Goal: Check status: Check status

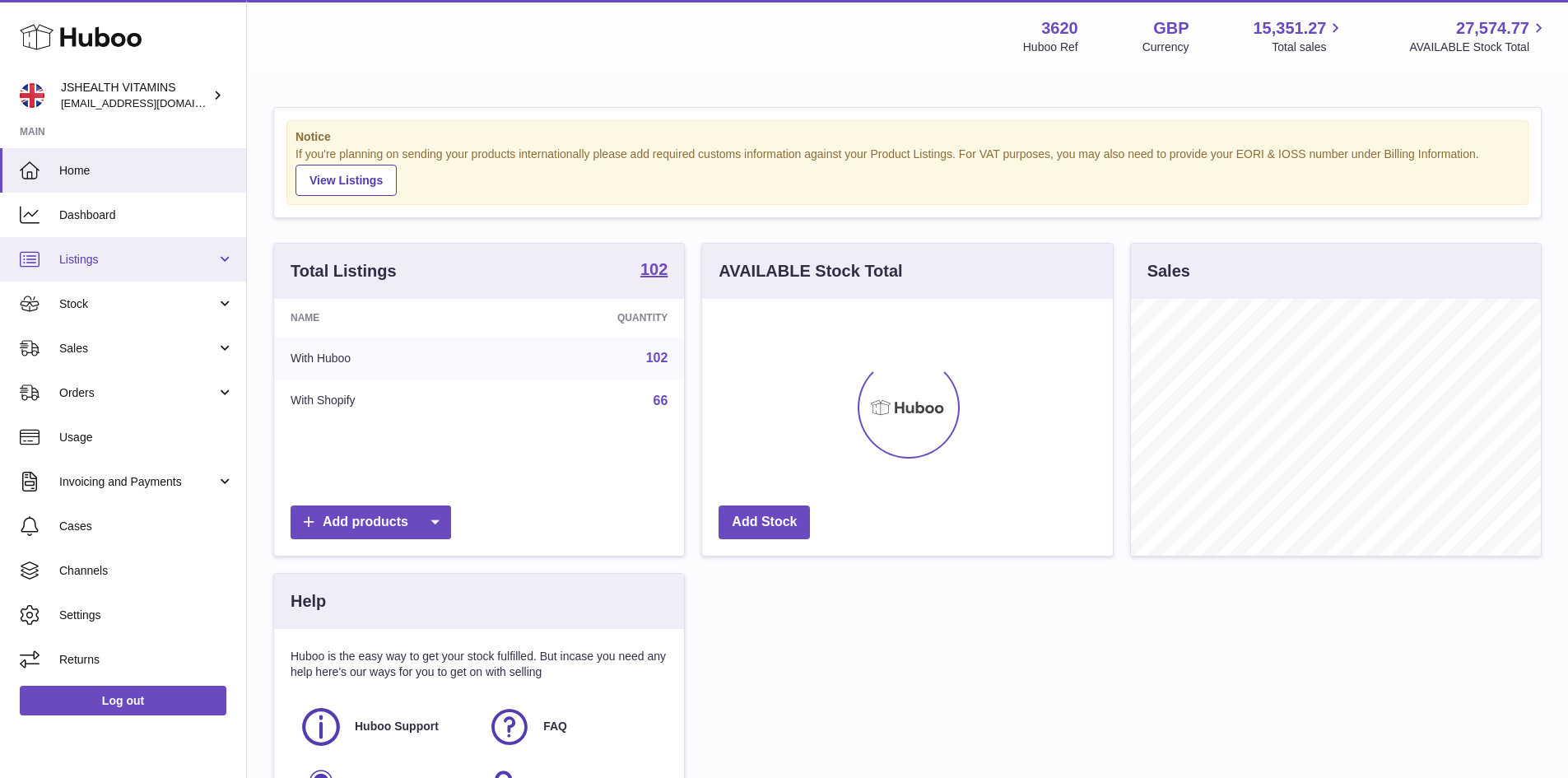
scroll to position [257, 410]
click at [152, 239] on link "Listings" at bounding box center [123, 259] width 246 height 44
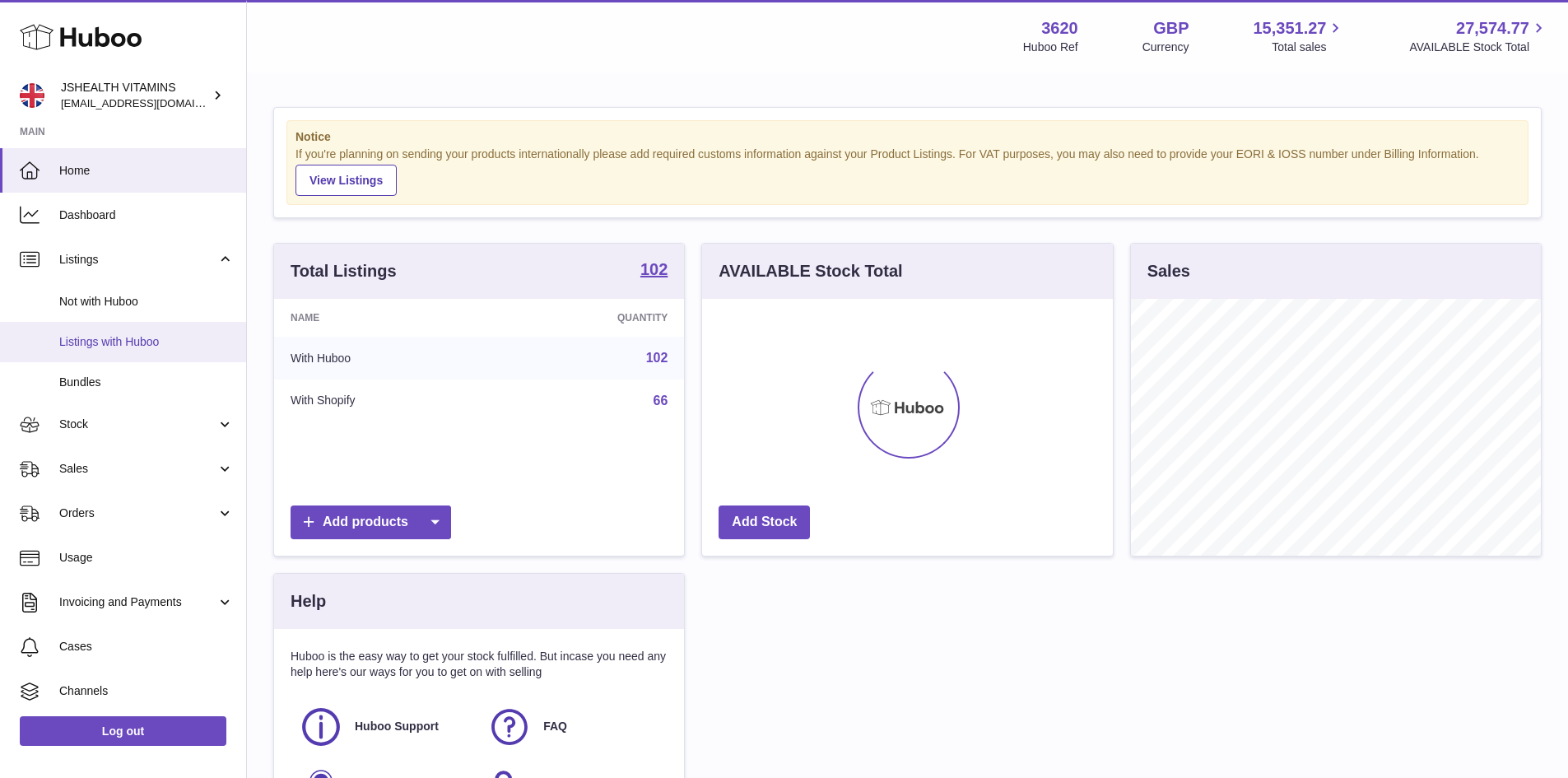
click at [187, 330] on link "Listings with Huboo" at bounding box center [123, 341] width 246 height 40
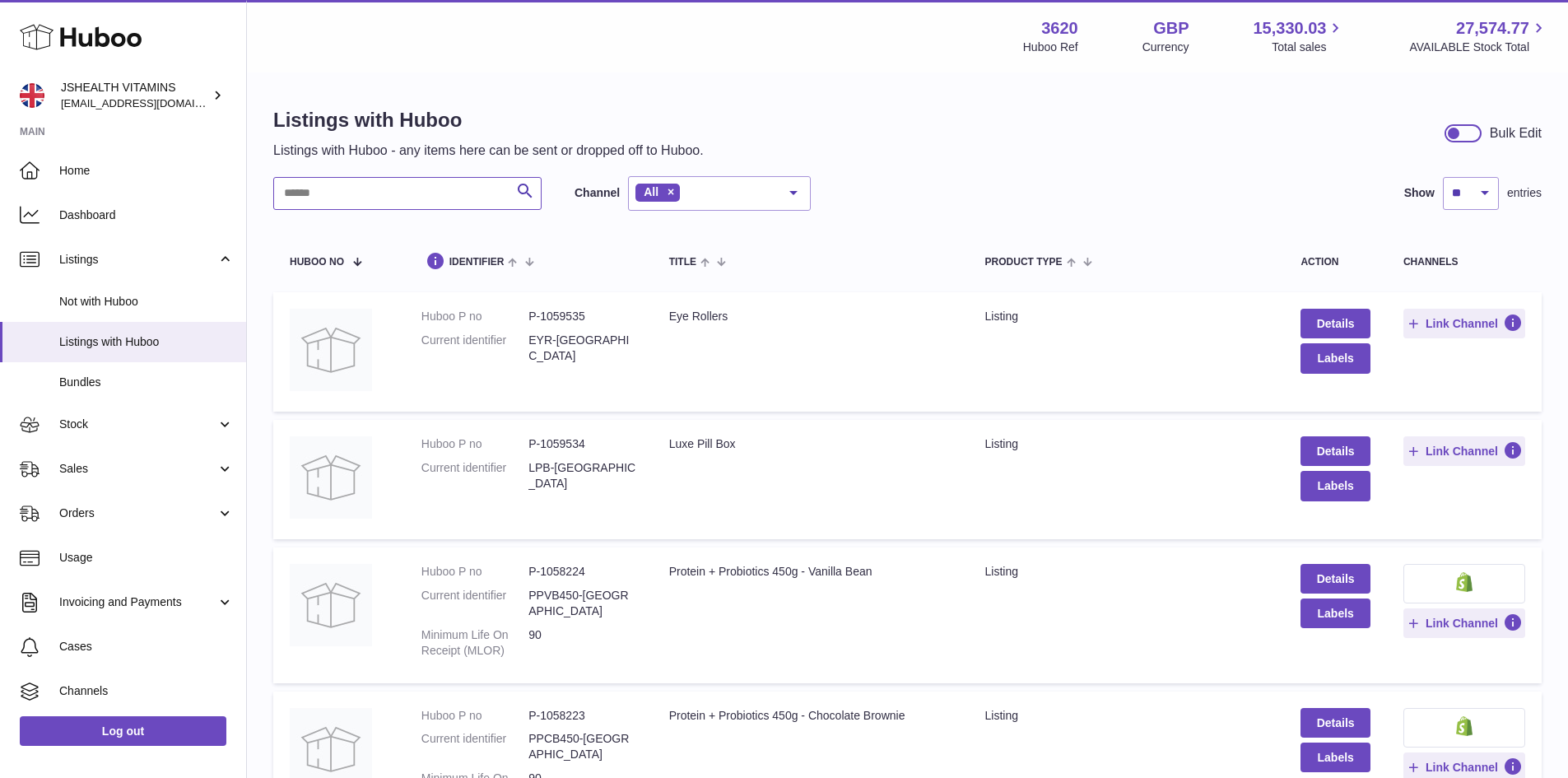
click at [322, 196] on input "text" at bounding box center [407, 193] width 269 height 33
paste input "******"
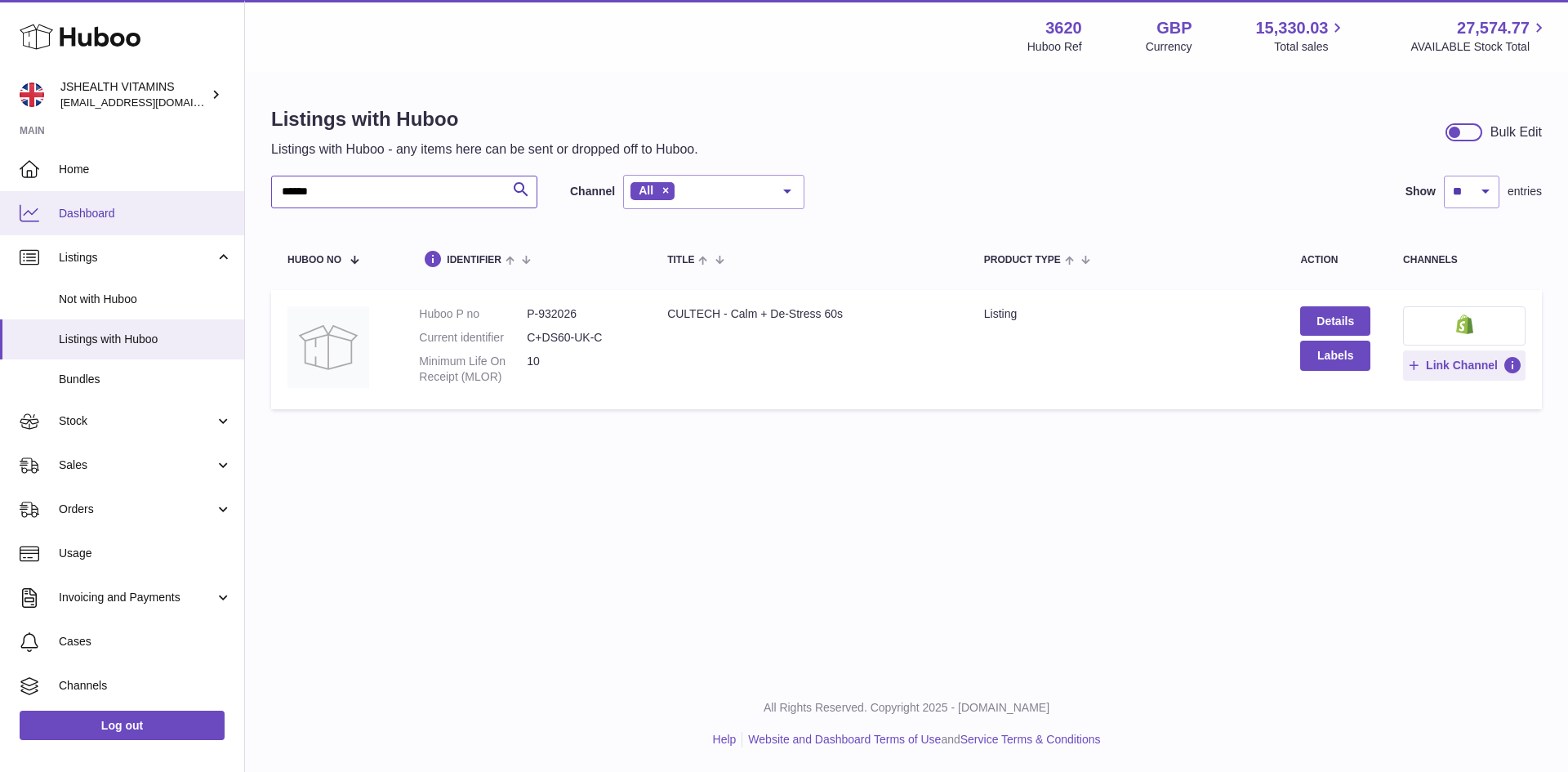
type input "******"
click at [550, 312] on dd "P-932026" at bounding box center [580, 314] width 108 height 15
copy dd "932026"
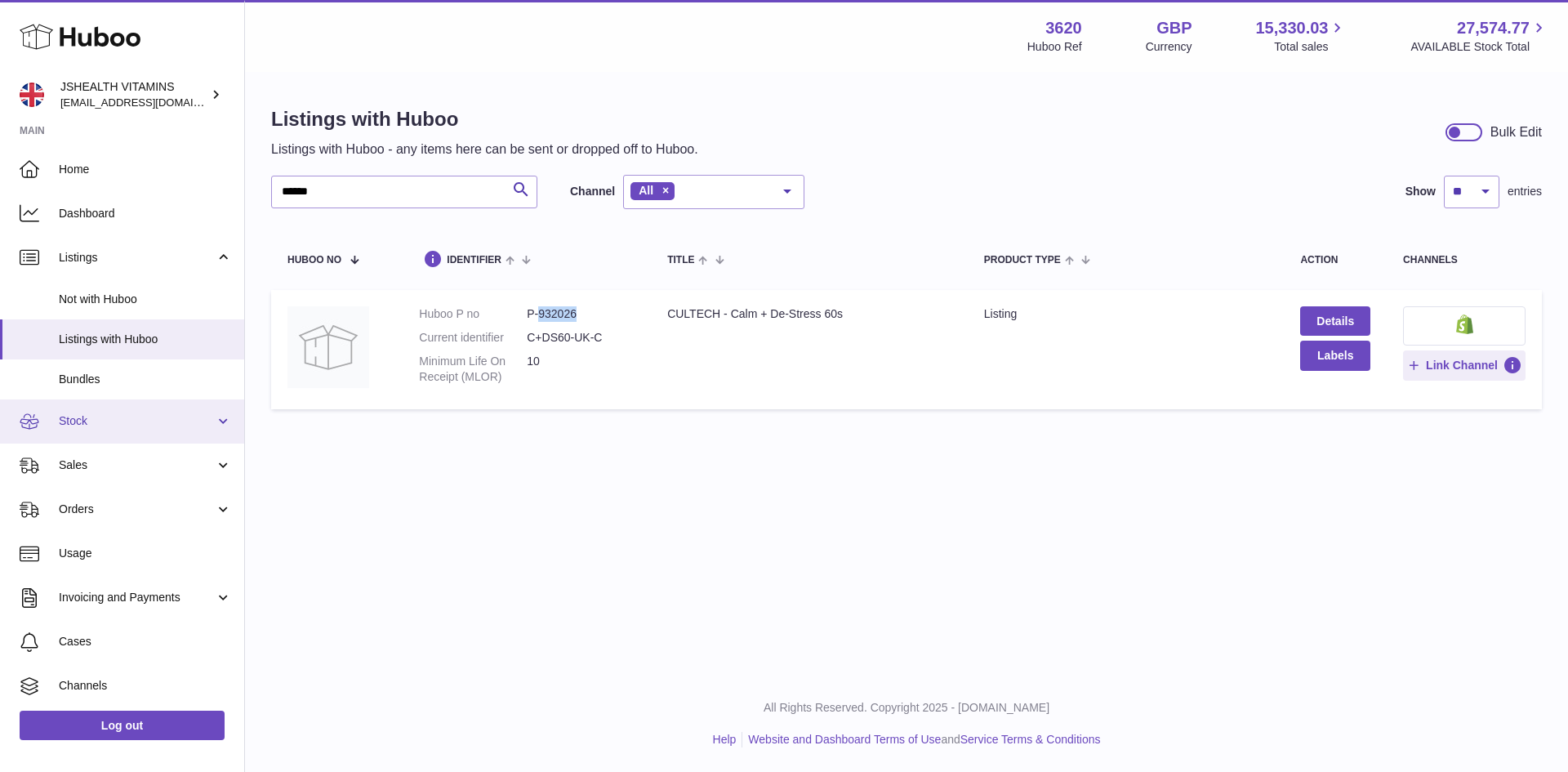
click at [118, 423] on span "Stock" at bounding box center [136, 421] width 156 height 15
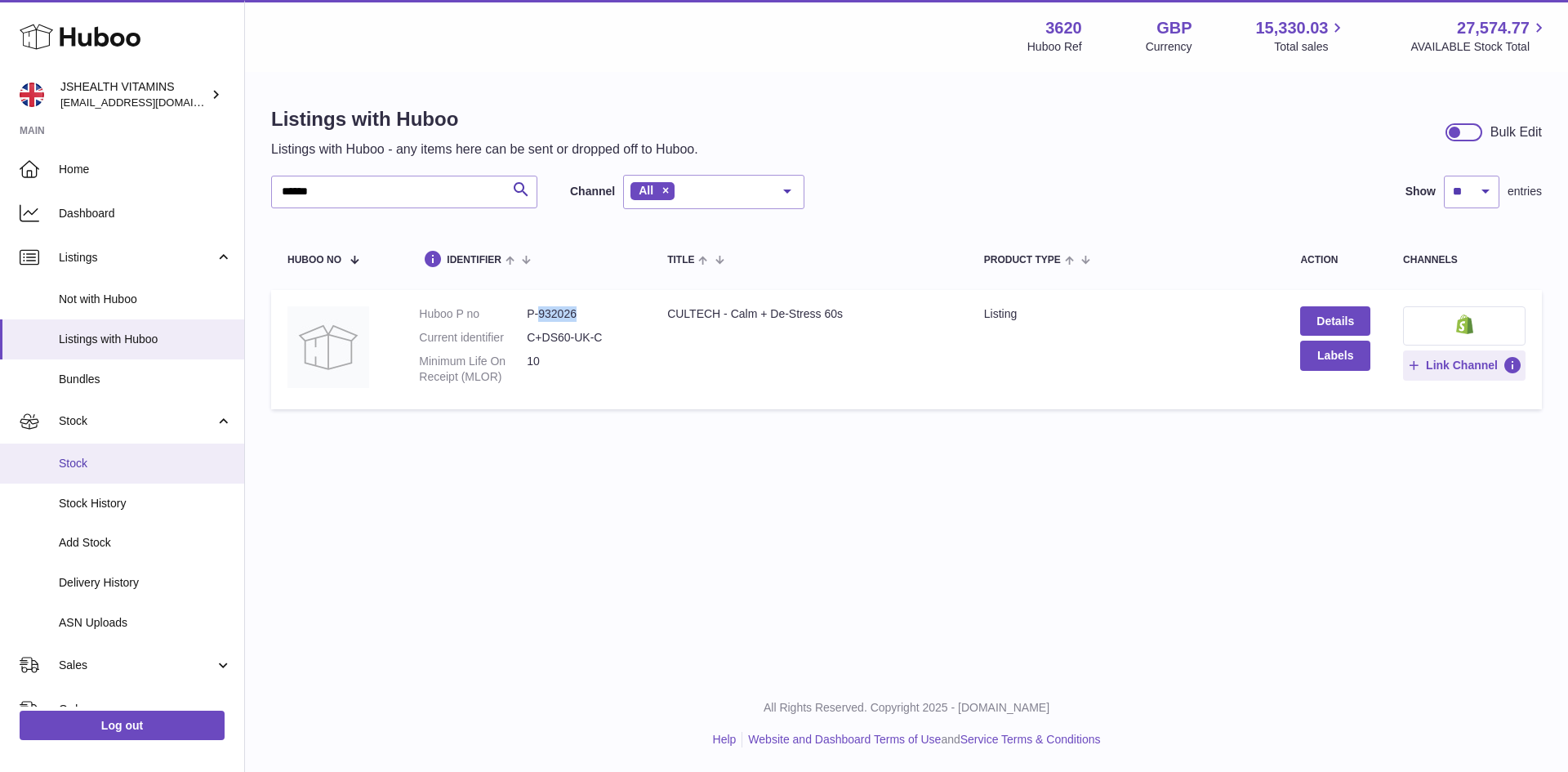
click at [130, 463] on span "Stock" at bounding box center [145, 463] width 174 height 15
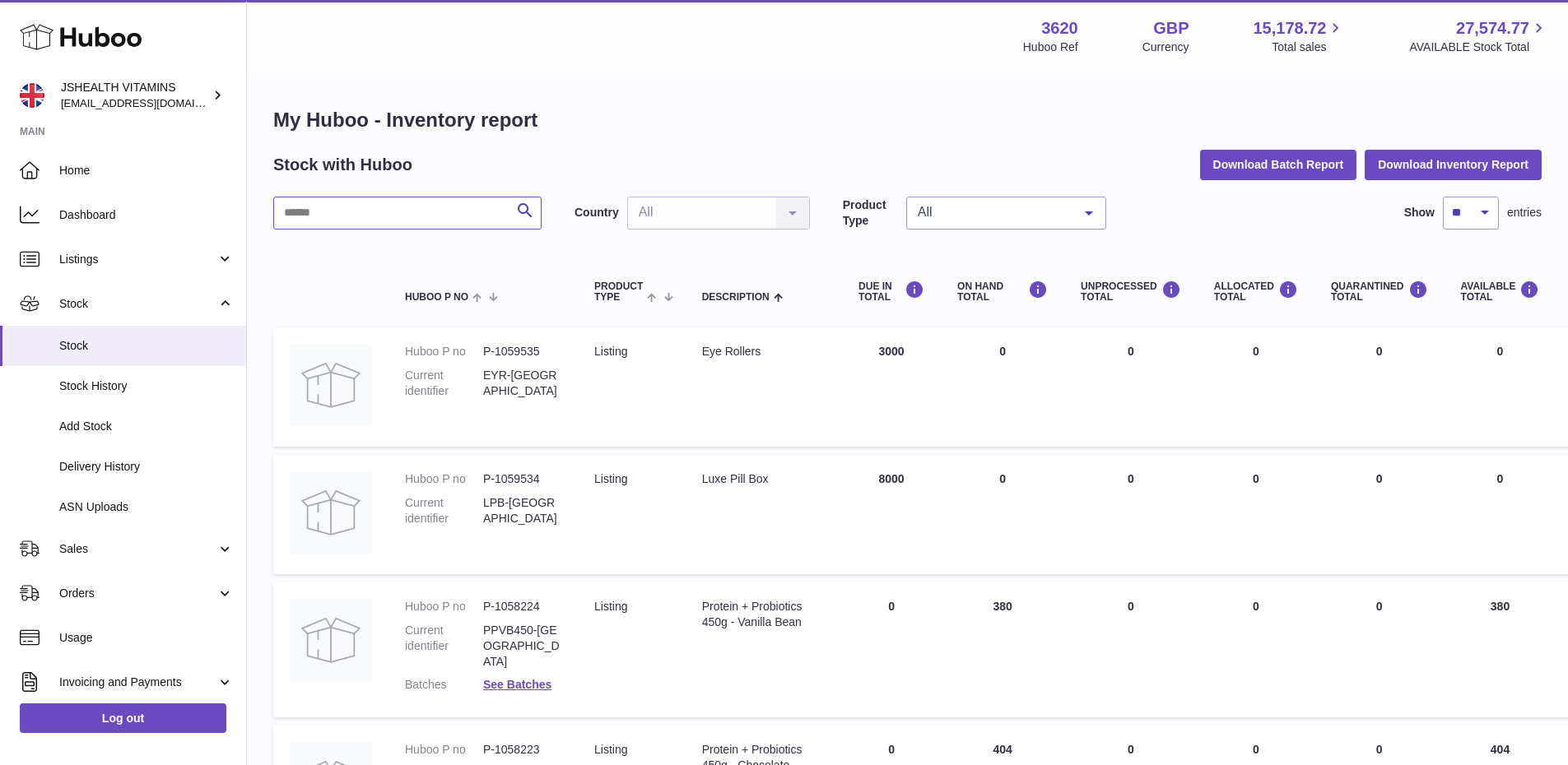
click at [409, 206] on input "text" at bounding box center [407, 213] width 269 height 33
paste input "******"
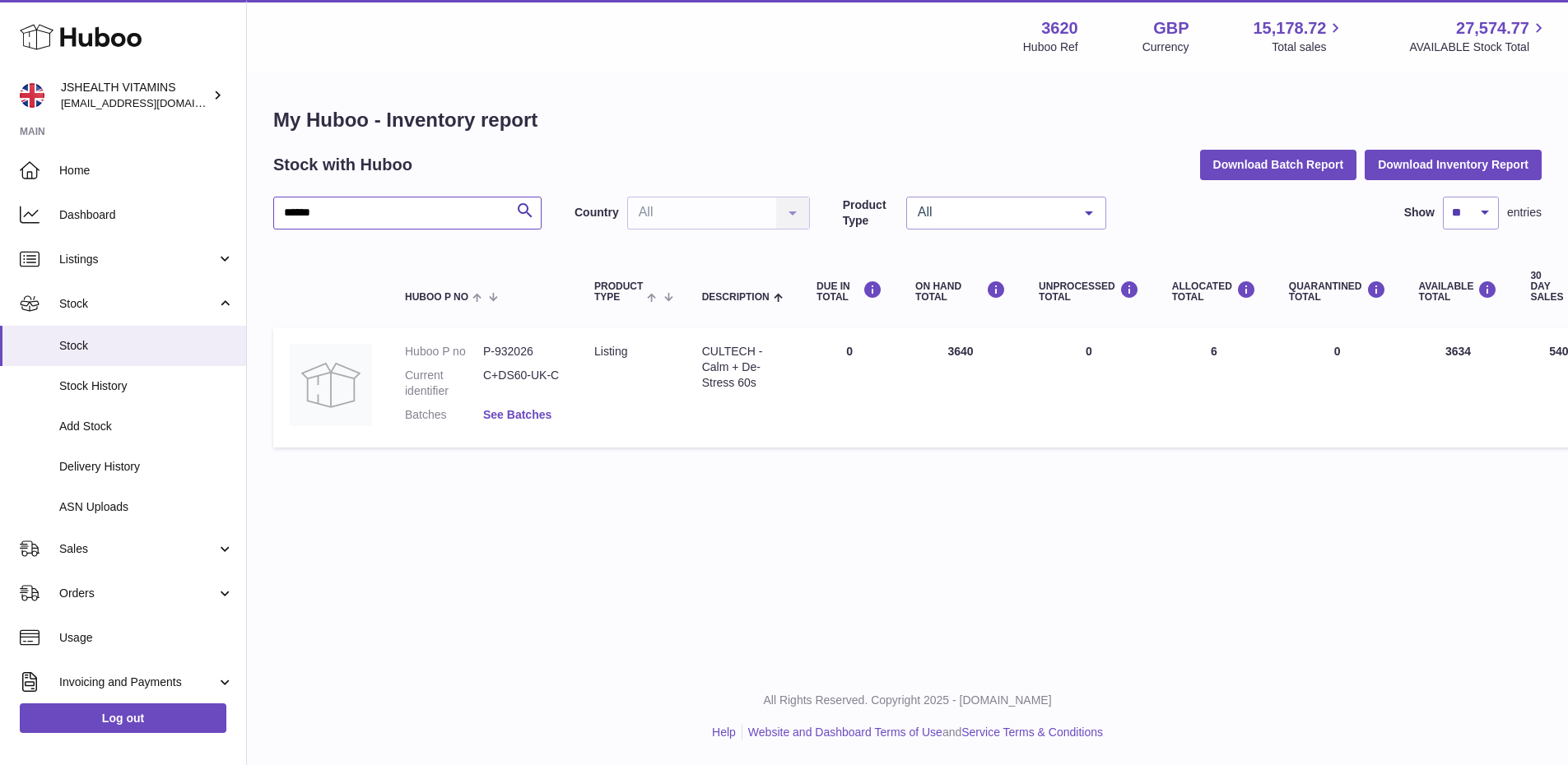
type input "******"
click at [509, 409] on link "See Batches" at bounding box center [517, 414] width 68 height 13
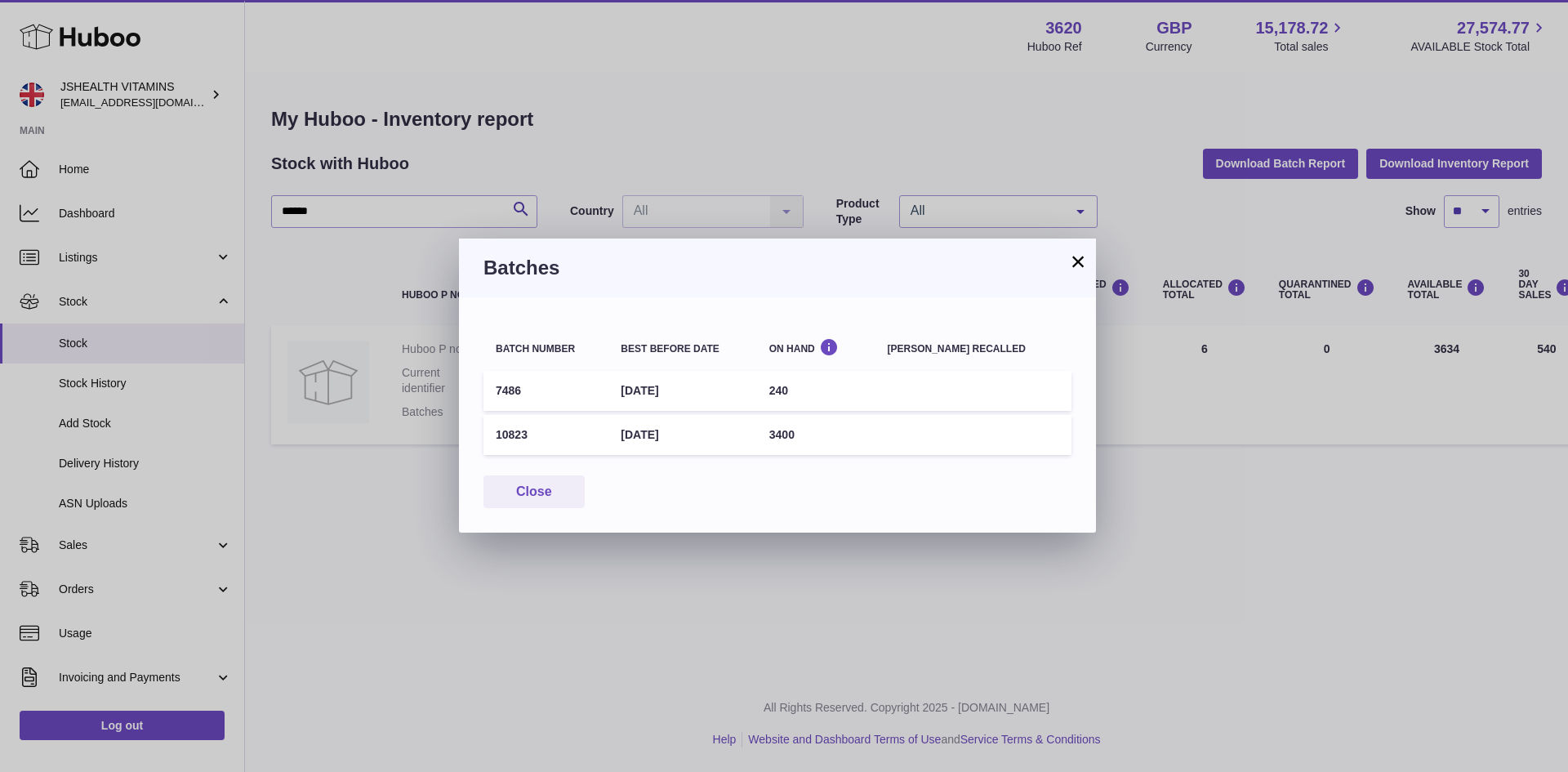
drag, startPoint x: 522, startPoint y: 389, endPoint x: 897, endPoint y: 394, distance: 375.0
click at [897, 394] on tr "7486 30th Nov 2025 240" at bounding box center [777, 390] width 588 height 40
drag, startPoint x: 485, startPoint y: 391, endPoint x: 886, endPoint y: 399, distance: 401.1
click at [886, 399] on tr "7486 30th Nov 2025 240" at bounding box center [777, 390] width 588 height 40
click at [875, 397] on td "240" at bounding box center [816, 390] width 119 height 40
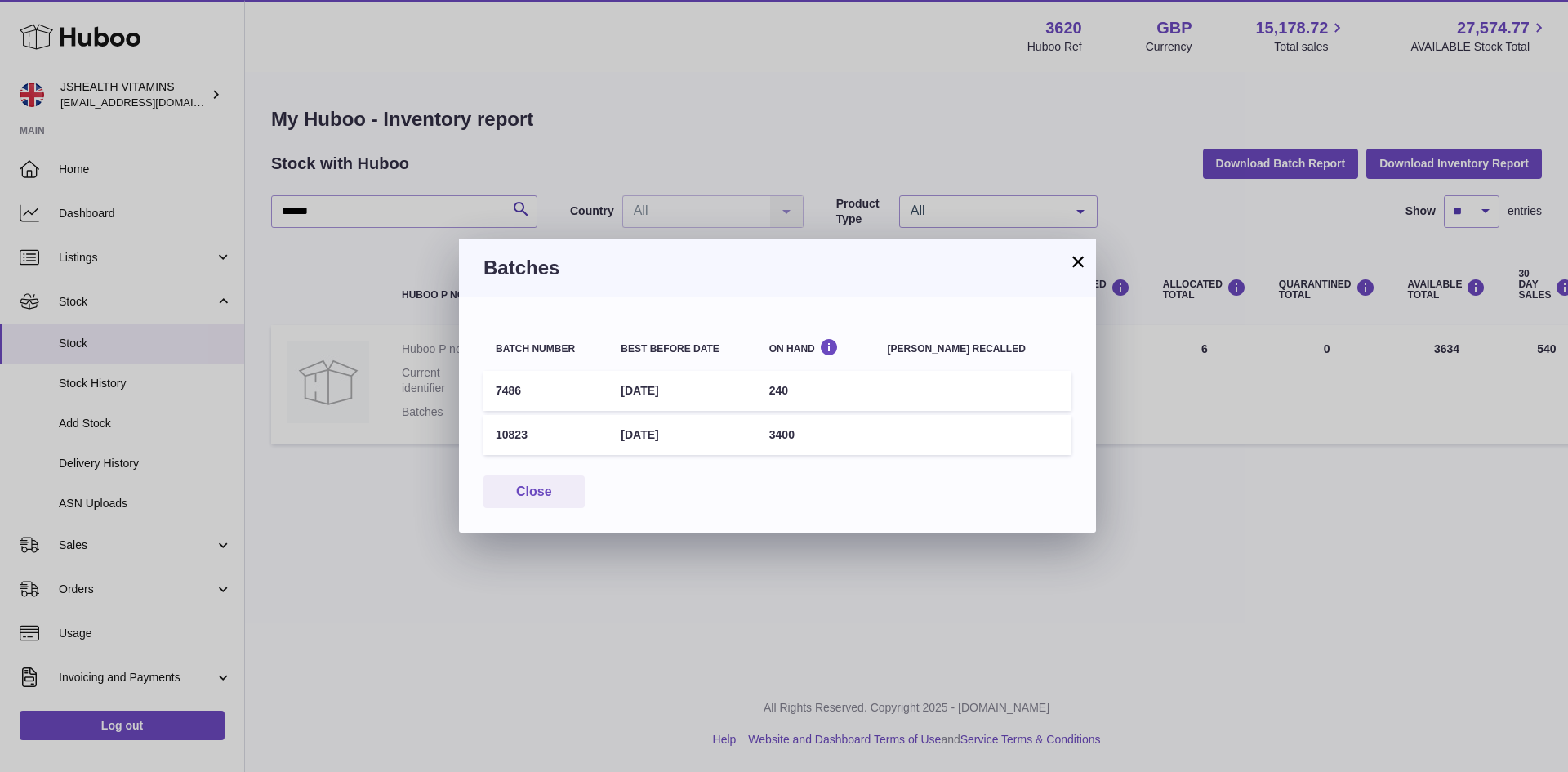
drag, startPoint x: 685, startPoint y: 380, endPoint x: 489, endPoint y: 398, distance: 196.8
click at [489, 398] on tr "7486 30th Nov 2025 240" at bounding box center [777, 390] width 588 height 40
click at [805, 388] on td "240" at bounding box center [816, 390] width 119 height 40
drag, startPoint x: 1077, startPoint y: 256, endPoint x: 1082, endPoint y: 266, distance: 11.2
click at [1077, 256] on button "×" at bounding box center [1078, 261] width 19 height 19
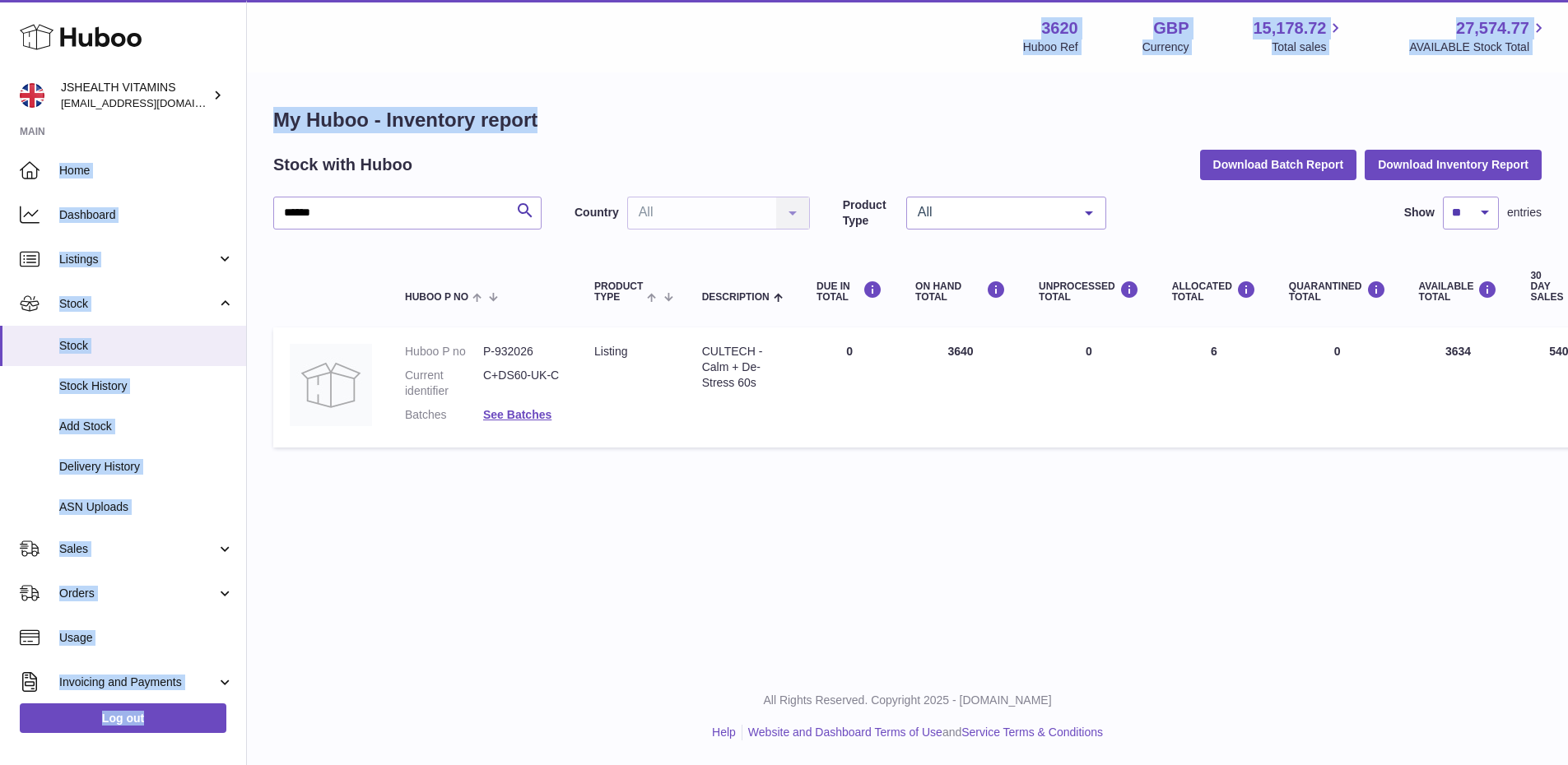
drag, startPoint x: 429, startPoint y: 118, endPoint x: 461, endPoint y: 126, distance: 33.0
click at [269, 120] on div "My Huboo - Inventory report Stock with Huboo Download Batch Report Download Inv…" at bounding box center [907, 281] width 1321 height 414
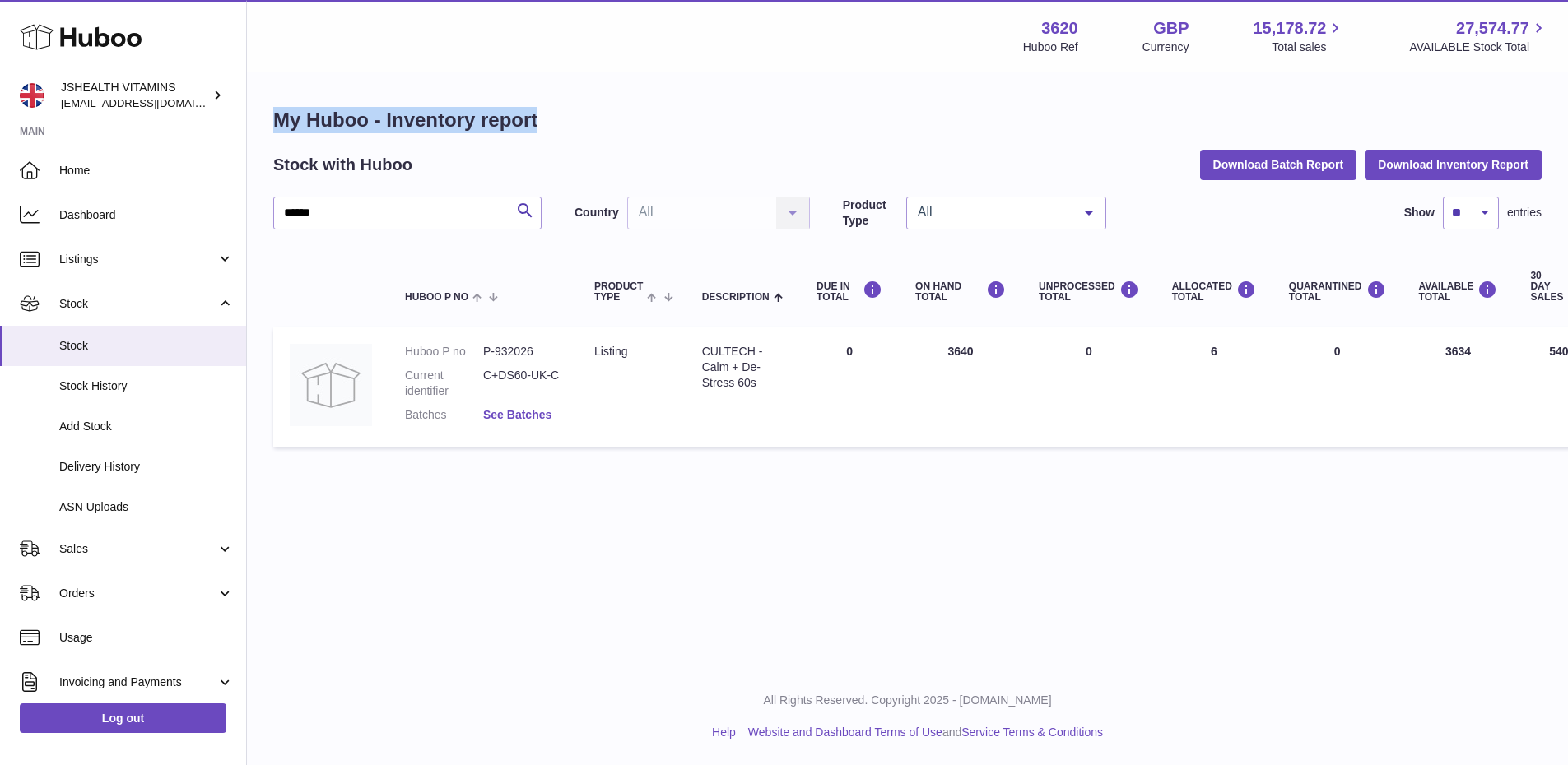
click at [462, 126] on h1 "My Huboo - Inventory report" at bounding box center [907, 119] width 1269 height 26
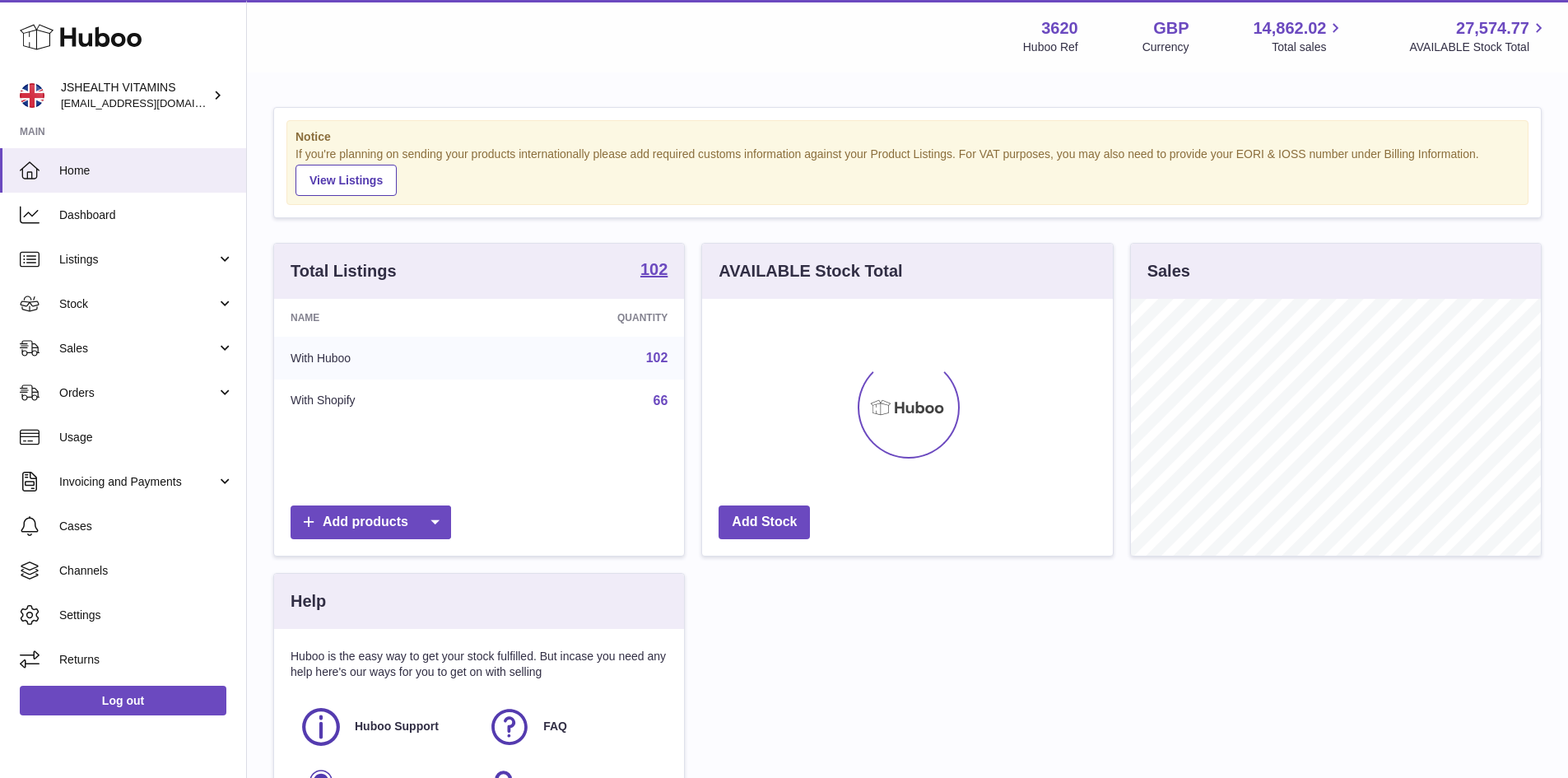
scroll to position [257, 410]
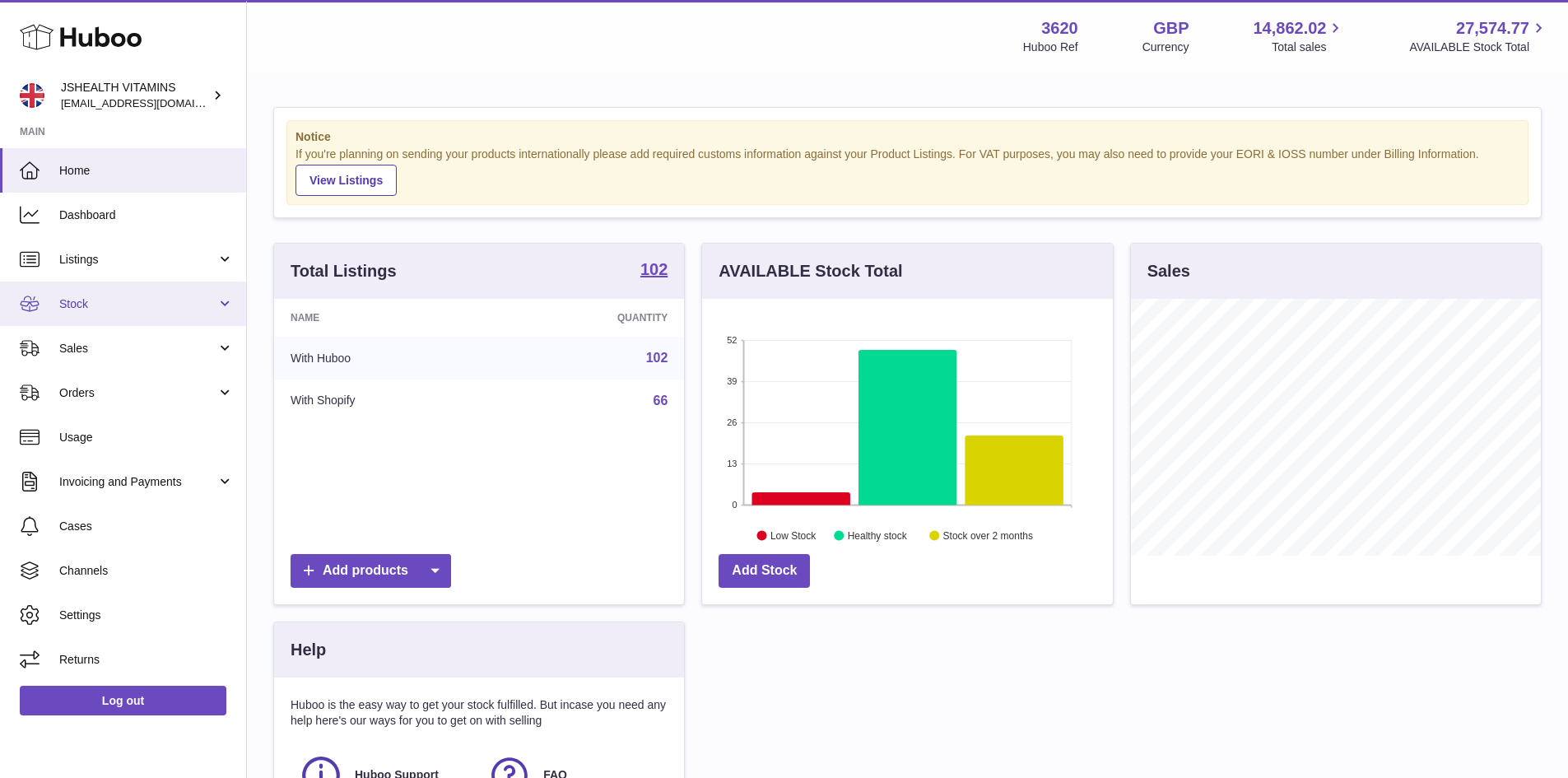
click at [145, 301] on span "Stock" at bounding box center [137, 304] width 157 height 15
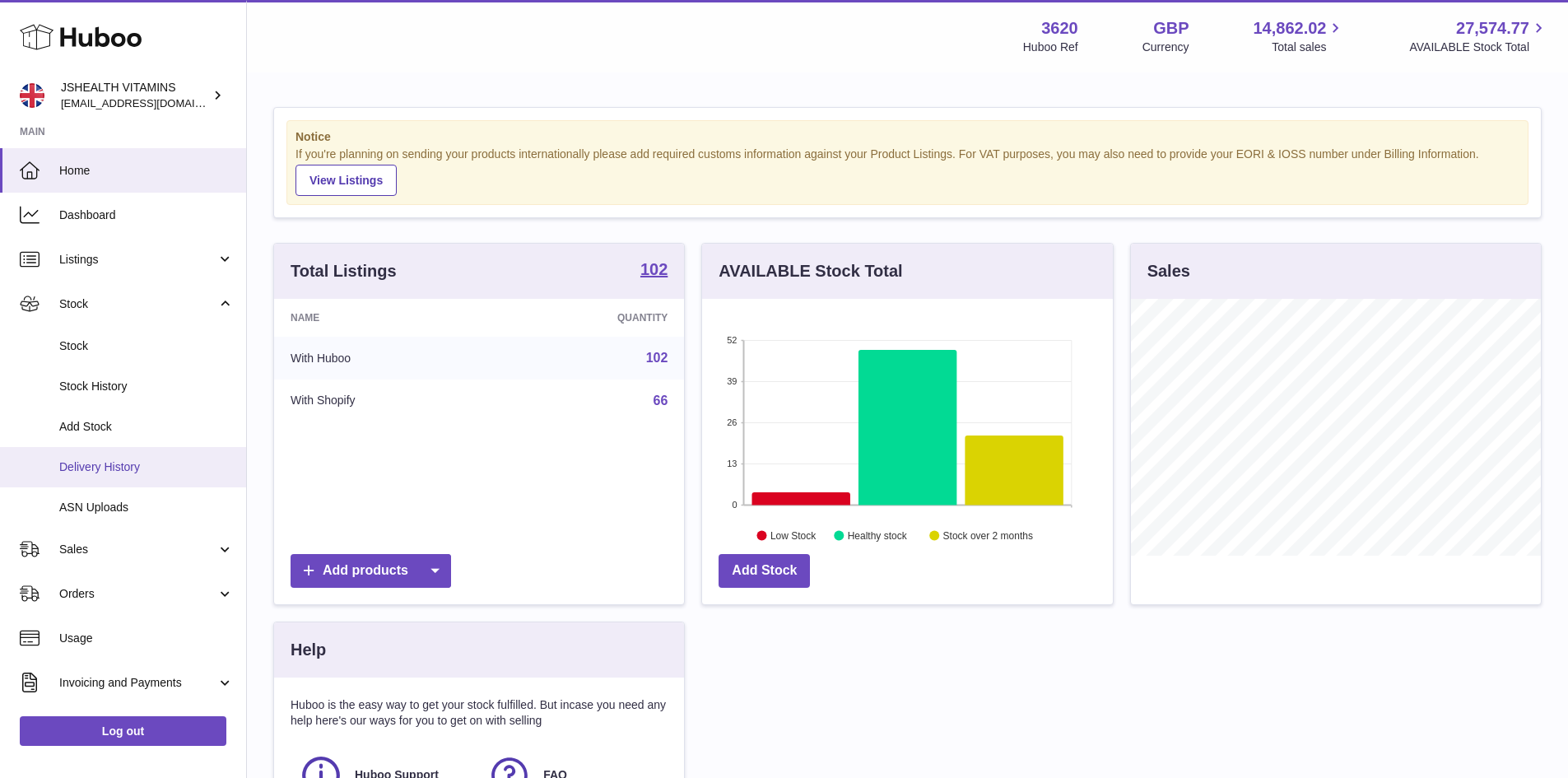
click at [147, 469] on span "Delivery History" at bounding box center [146, 467] width 175 height 15
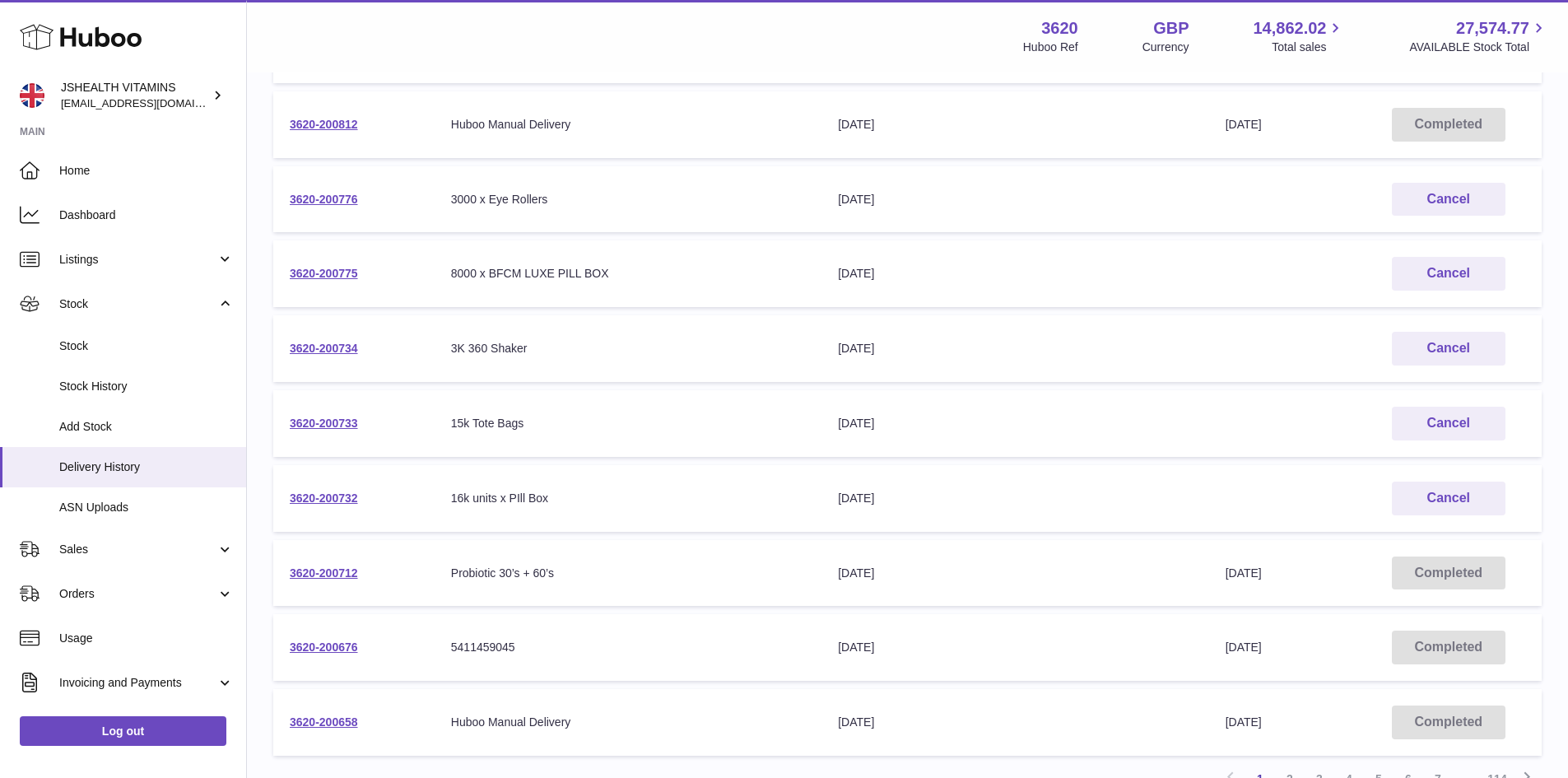
scroll to position [467, 0]
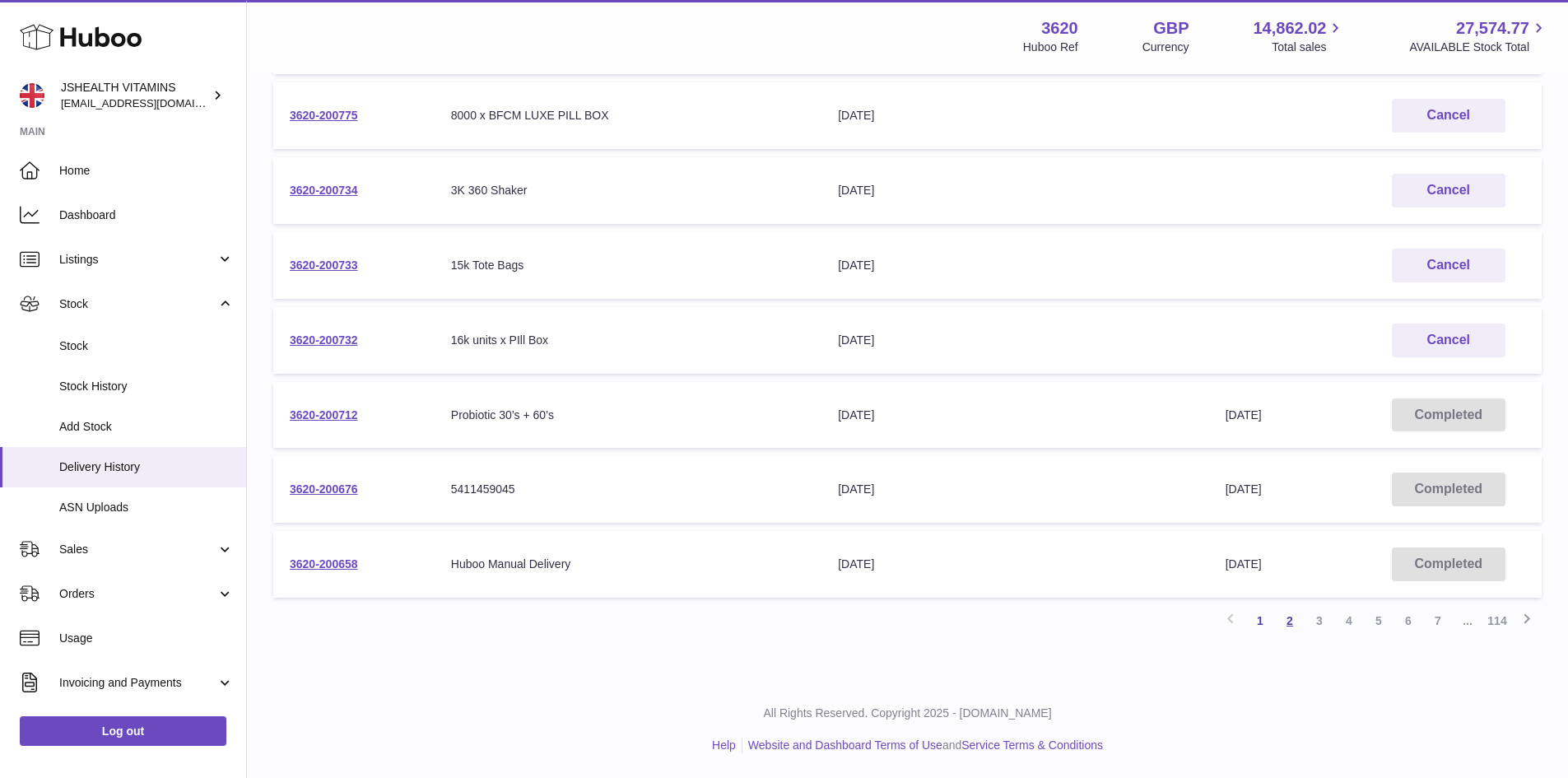
click at [1296, 619] on link "2" at bounding box center [1289, 620] width 30 height 30
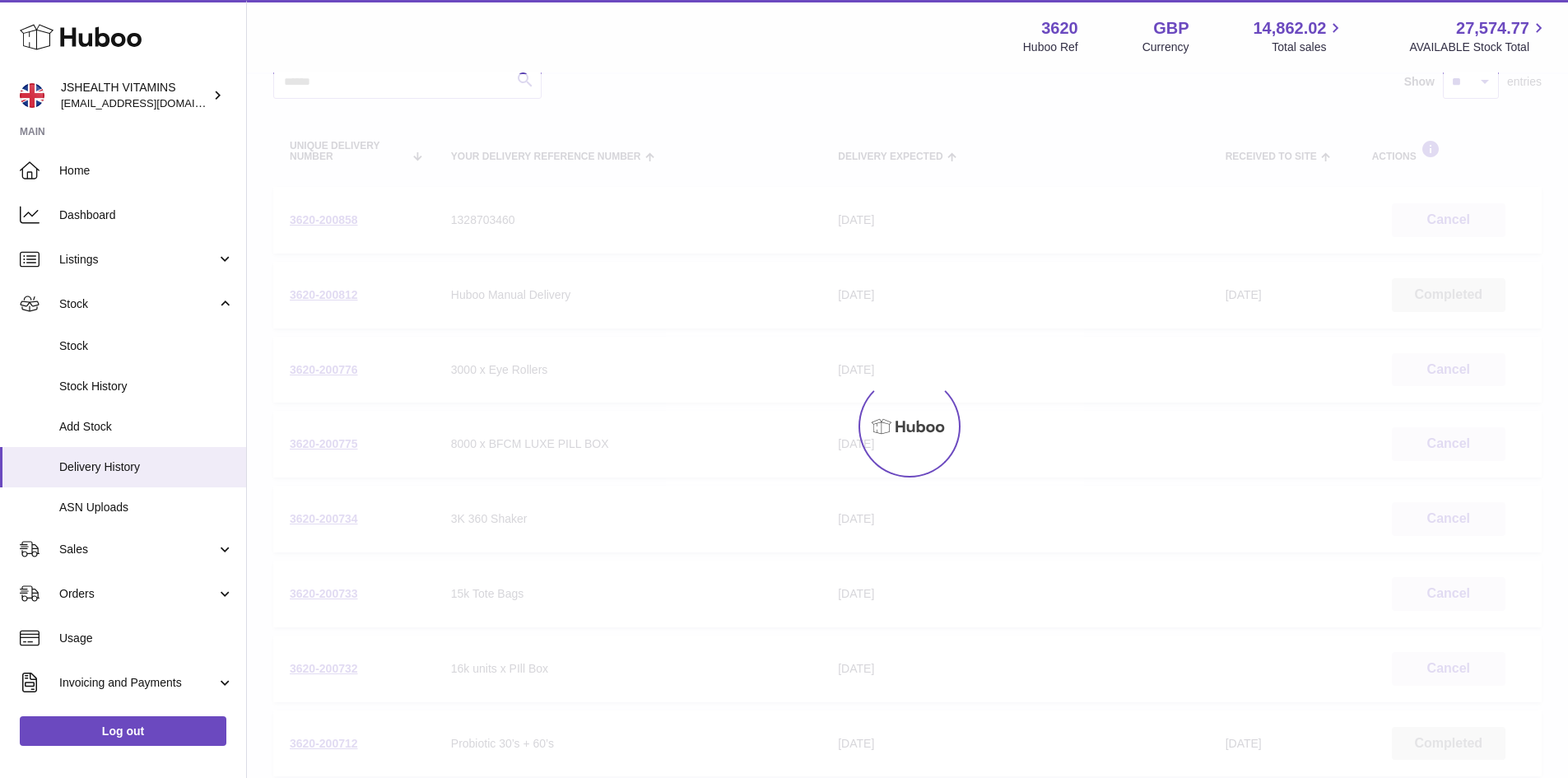
scroll to position [74, 0]
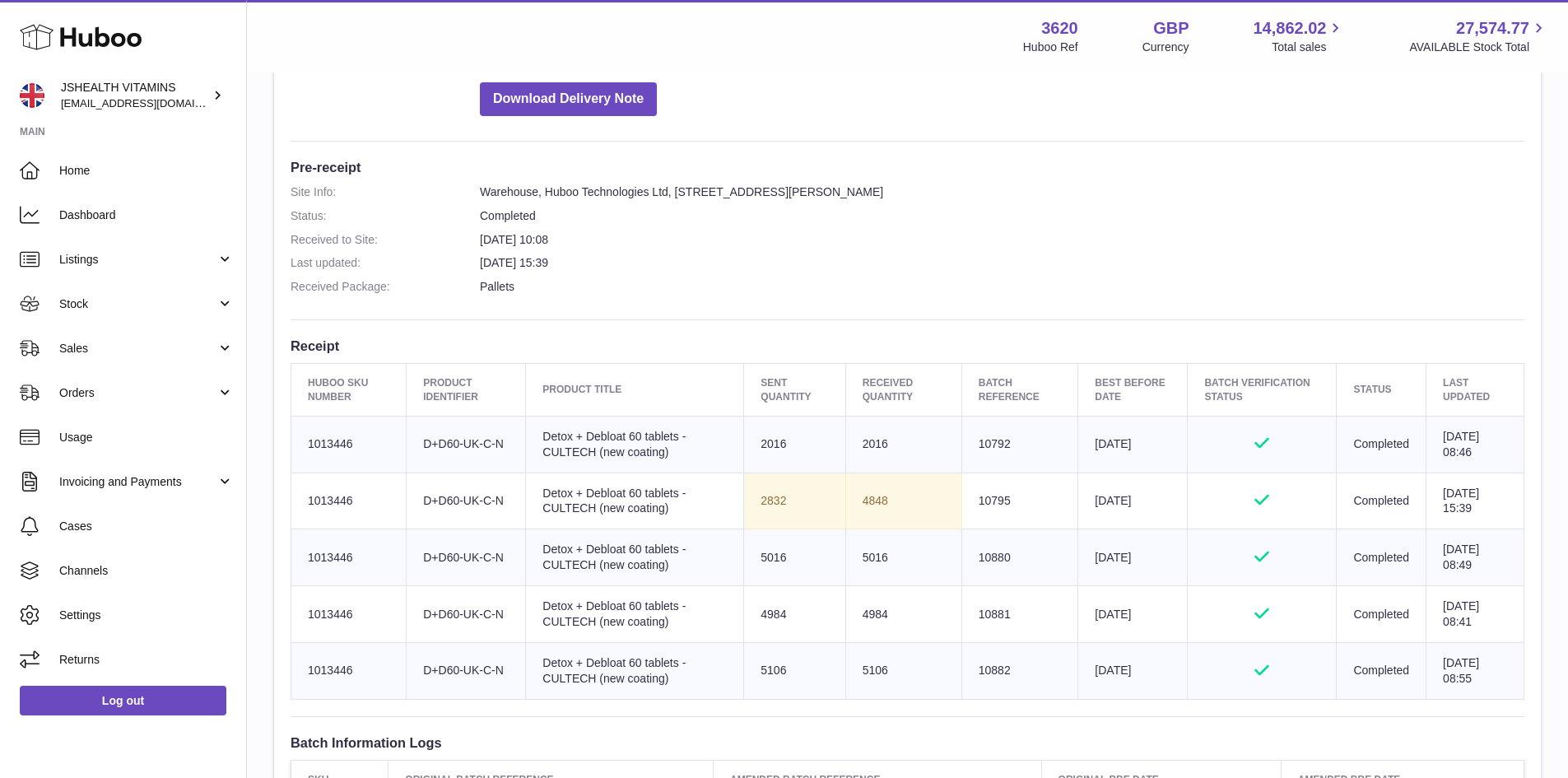
scroll to position [329, 0]
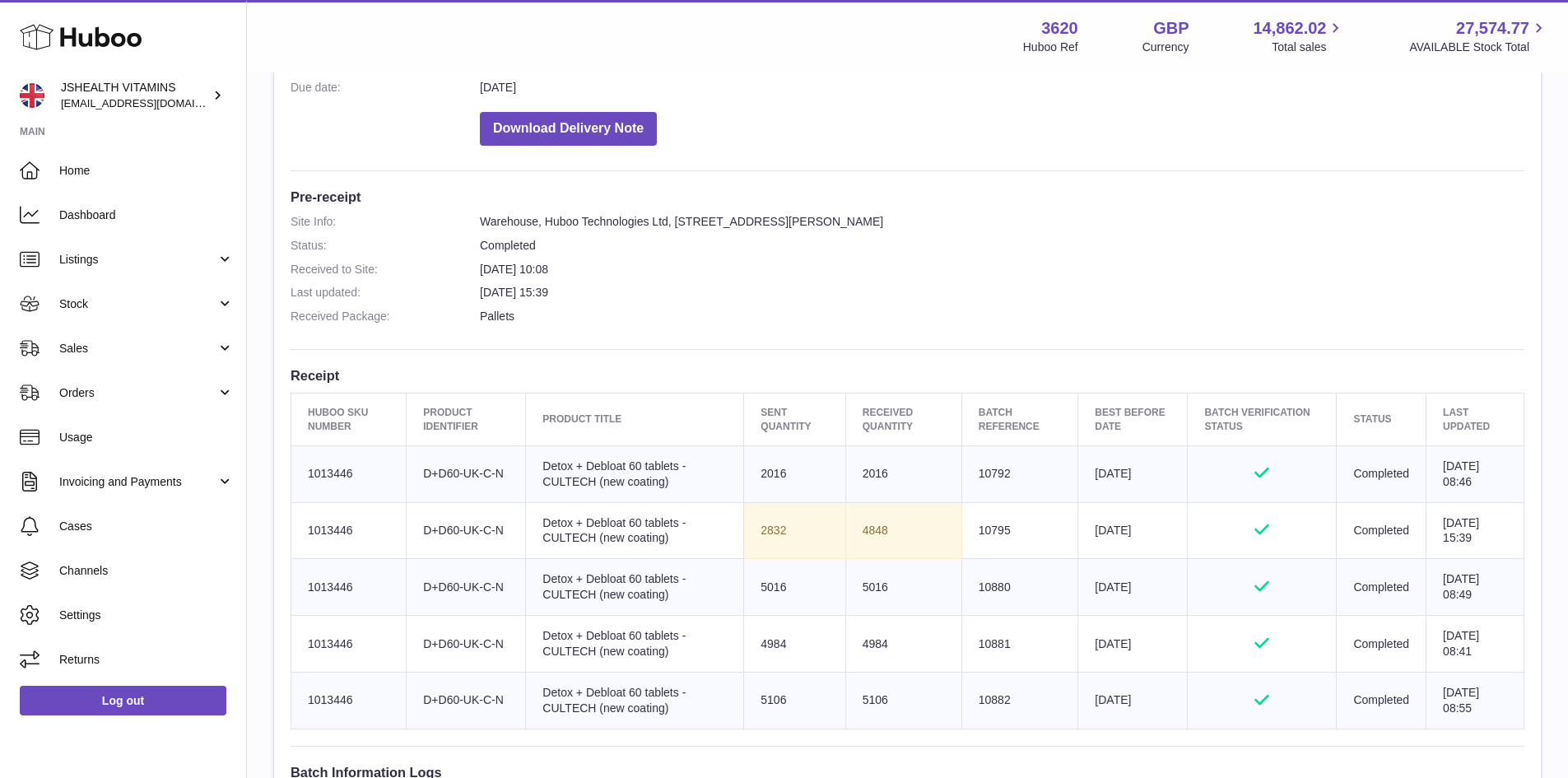
drag, startPoint x: 904, startPoint y: 472, endPoint x: 807, endPoint y: 469, distance: 97.0
click at [807, 469] on tr "Huboo SKU Number 1013446 Client Identifier D+D60-UK-C-N Product title Detox + D…" at bounding box center [908, 473] width 1233 height 57
click at [975, 595] on td "Batch Reference 10880" at bounding box center [1019, 587] width 117 height 57
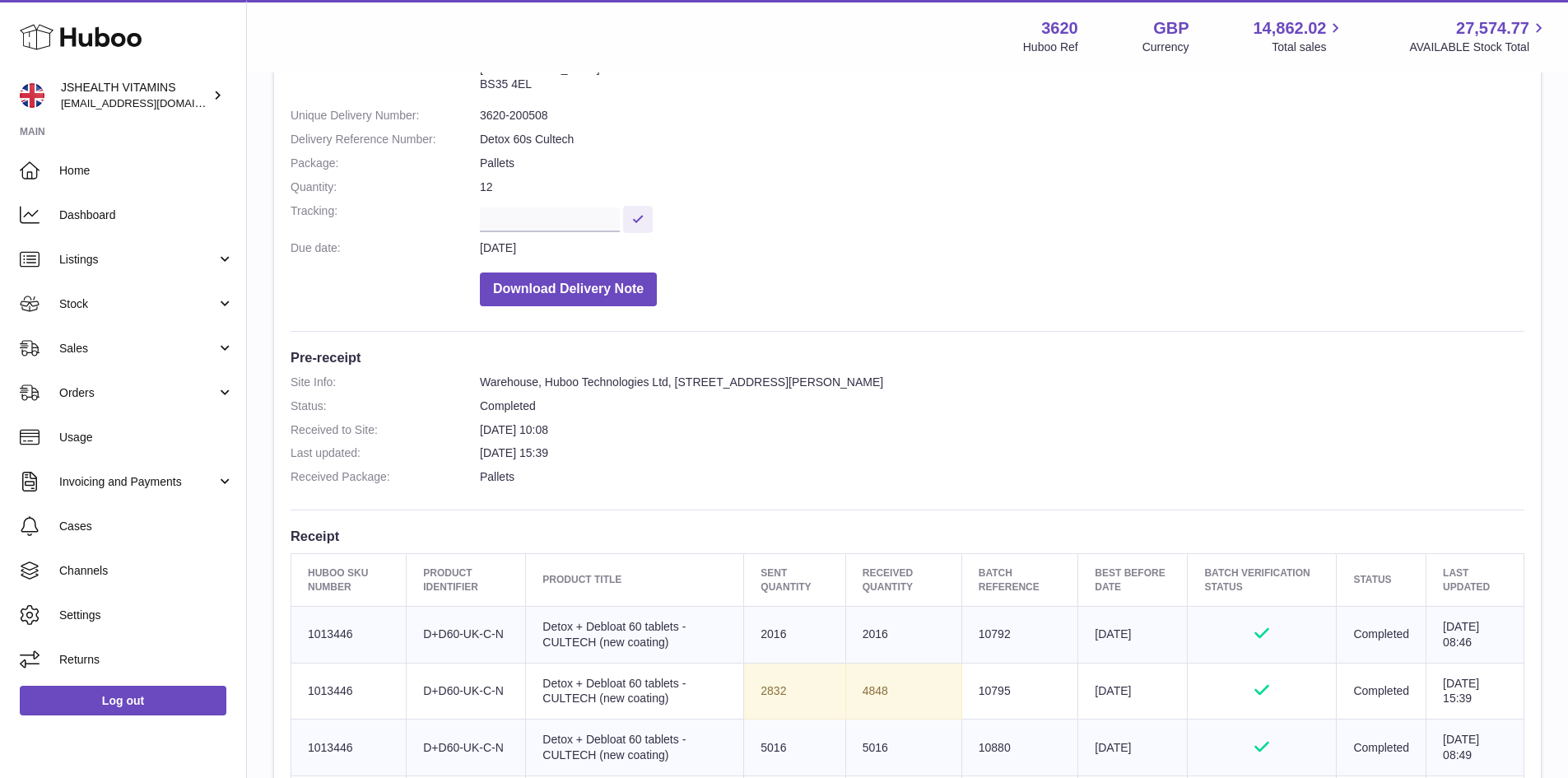
scroll to position [188, 0]
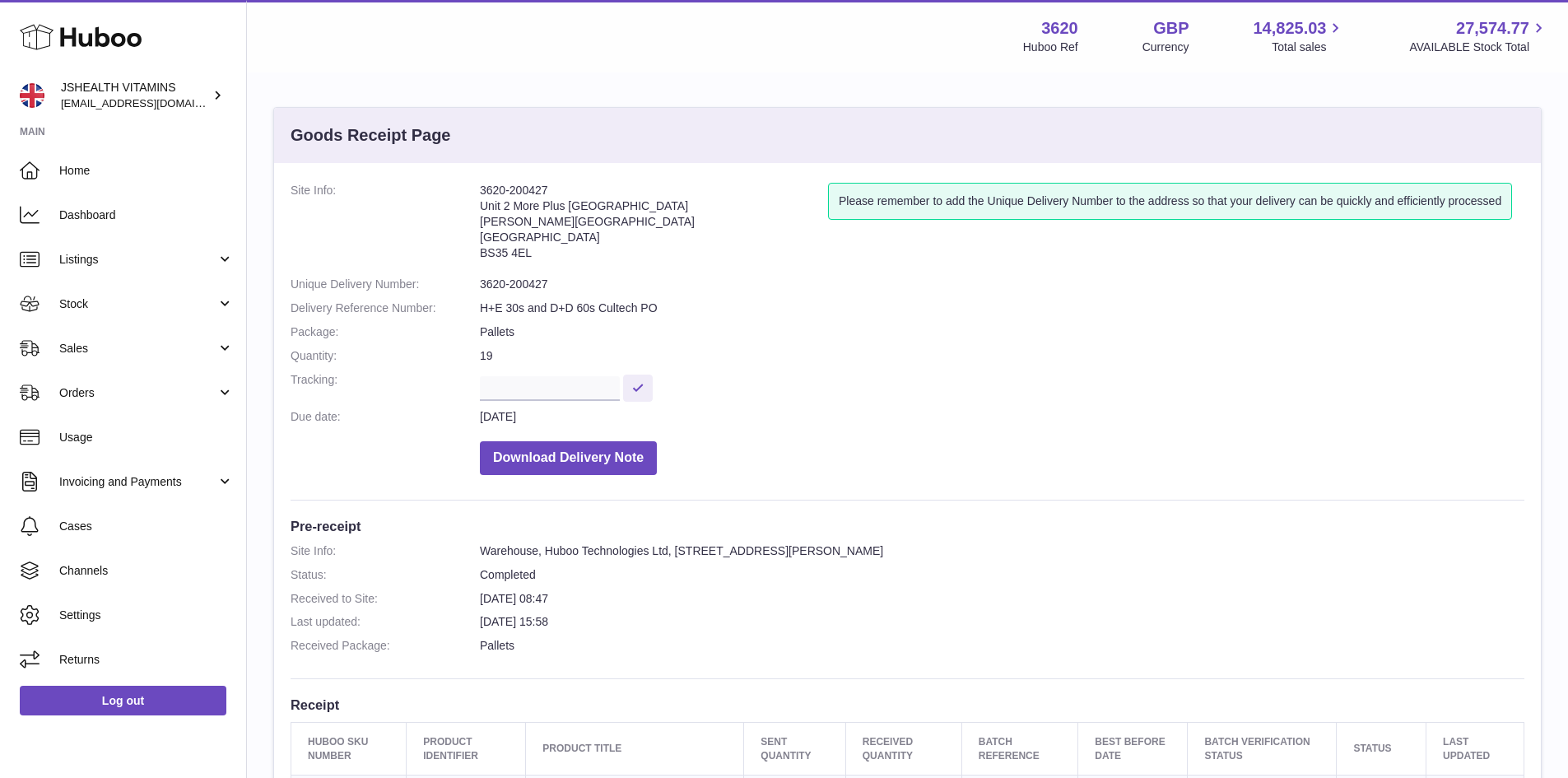
scroll to position [411, 0]
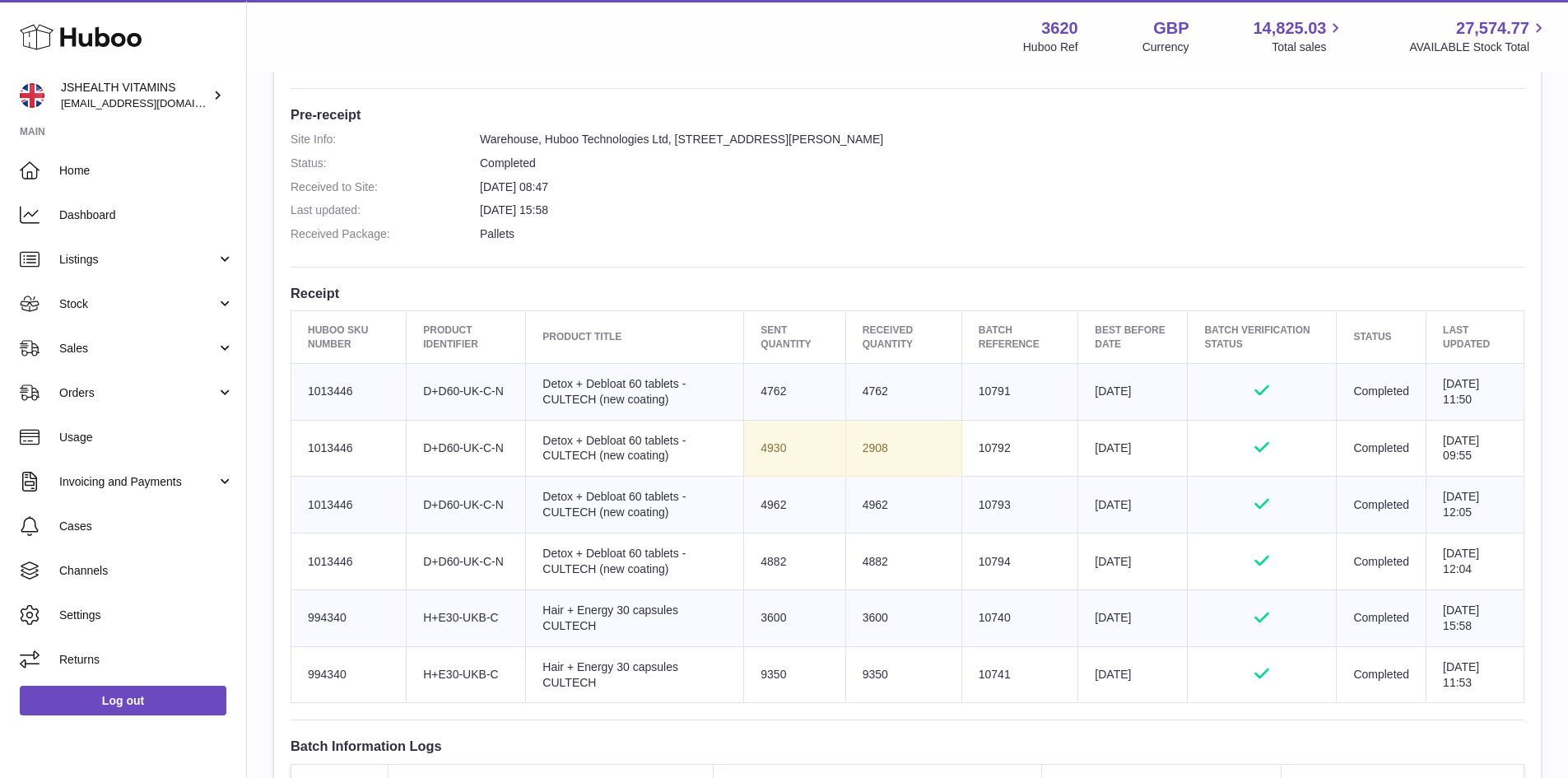
drag, startPoint x: 888, startPoint y: 443, endPoint x: 856, endPoint y: 447, distance: 32.2
click at [856, 447] on td "2908" at bounding box center [903, 448] width 116 height 57
click at [919, 442] on td "2908" at bounding box center [903, 448] width 116 height 57
drag, startPoint x: 909, startPoint y: 450, endPoint x: 852, endPoint y: 452, distance: 57.0
click at [852, 452] on td "2908" at bounding box center [903, 448] width 116 height 57
